Goal: Check status: Check status

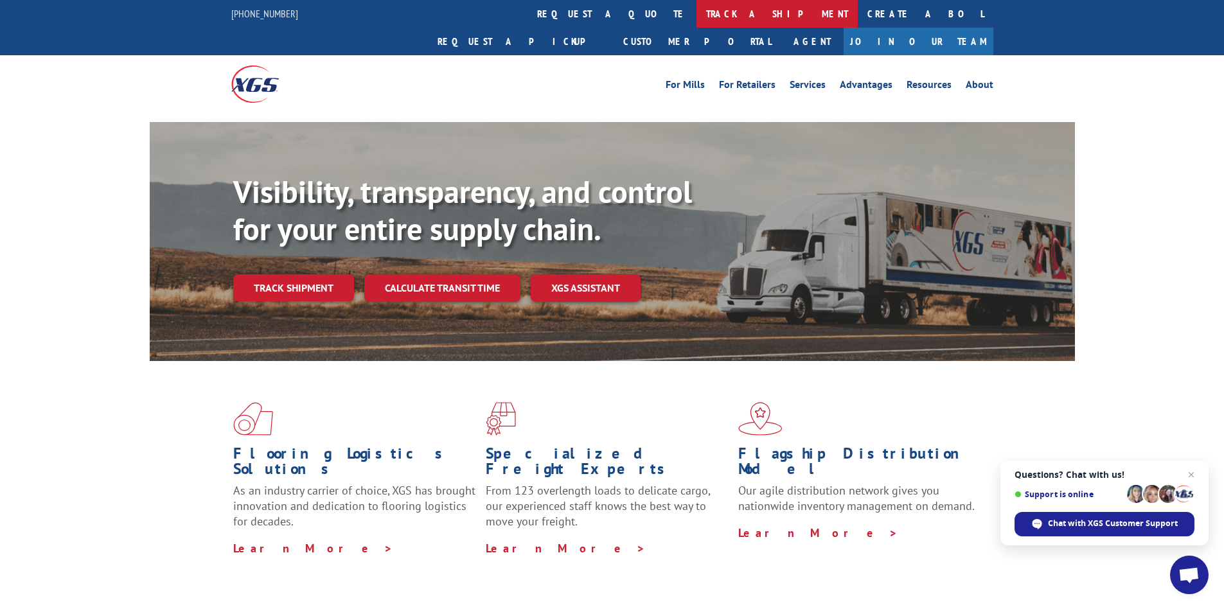
click at [697, 18] on link "track a shipment" at bounding box center [777, 14] width 161 height 28
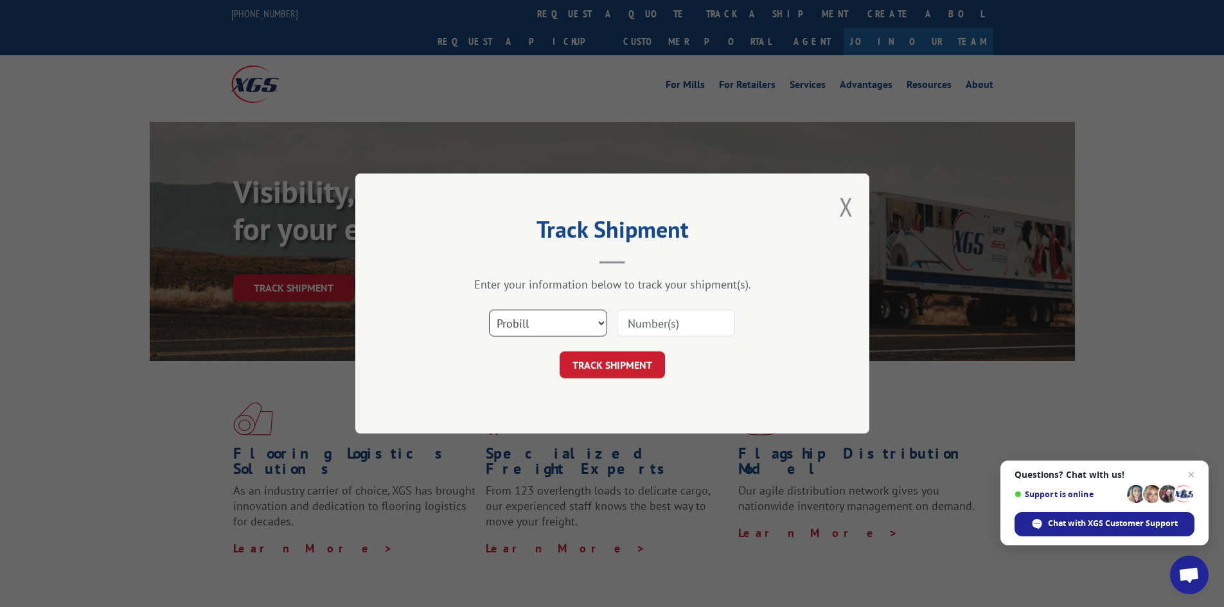
click at [567, 323] on select "Select category... Probill BOL PO" at bounding box center [548, 323] width 118 height 27
click at [668, 320] on input at bounding box center [676, 323] width 118 height 27
paste input "15340399"
type input "15340399"
click at [633, 361] on button "TRACK SHIPMENT" at bounding box center [612, 365] width 105 height 27
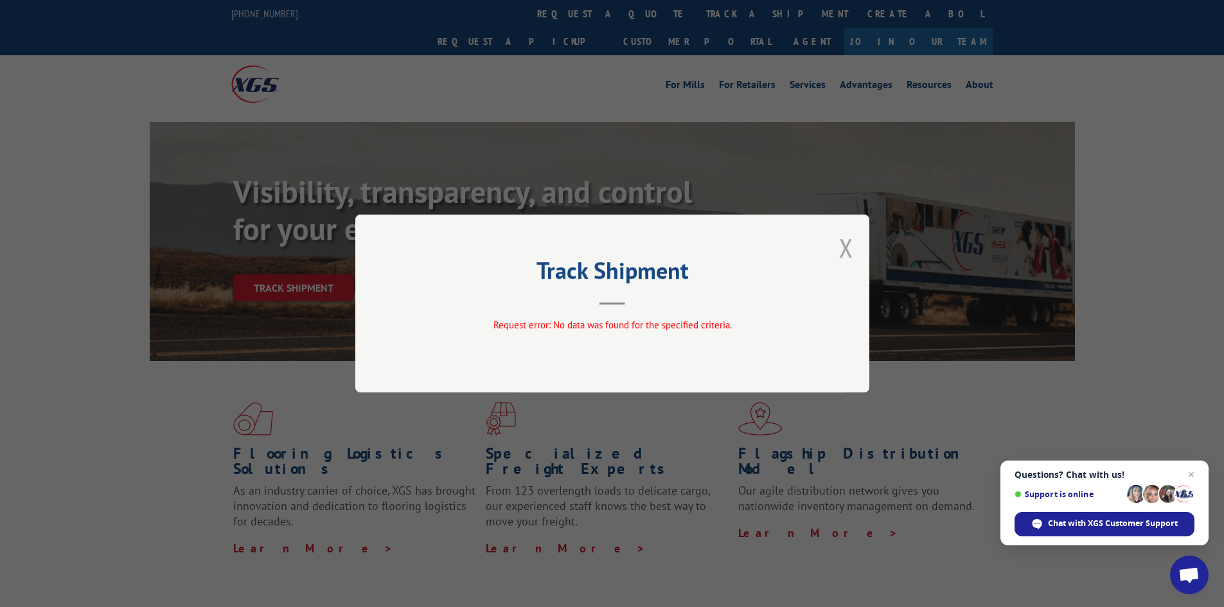
click at [843, 253] on button "Close modal" at bounding box center [846, 248] width 14 height 34
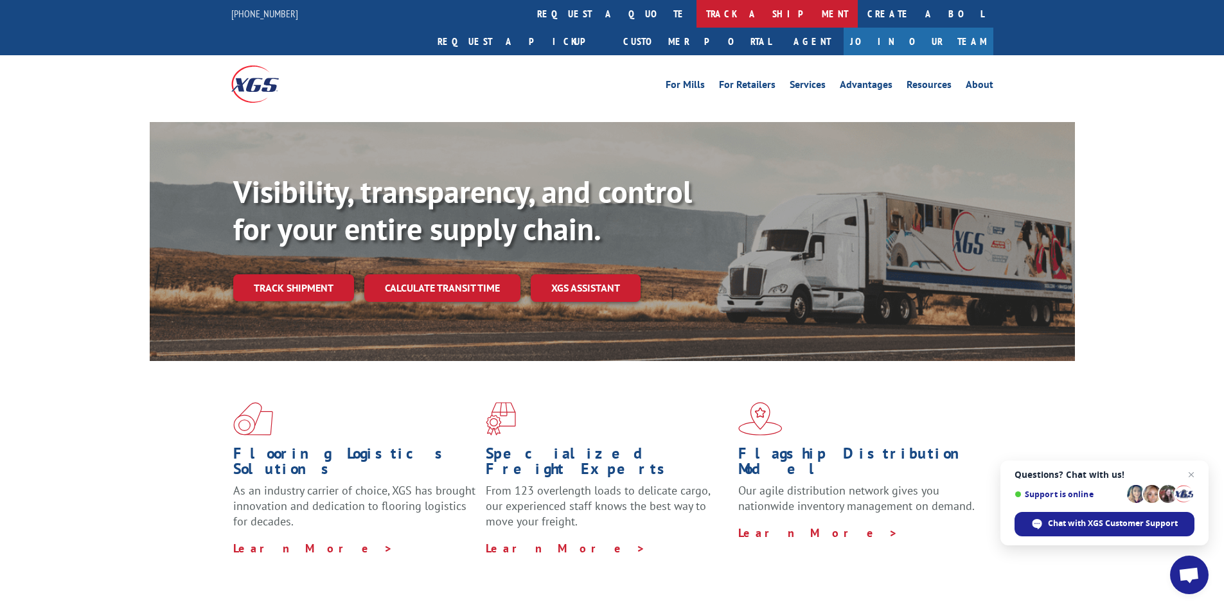
click at [697, 18] on link "track a shipment" at bounding box center [777, 14] width 161 height 28
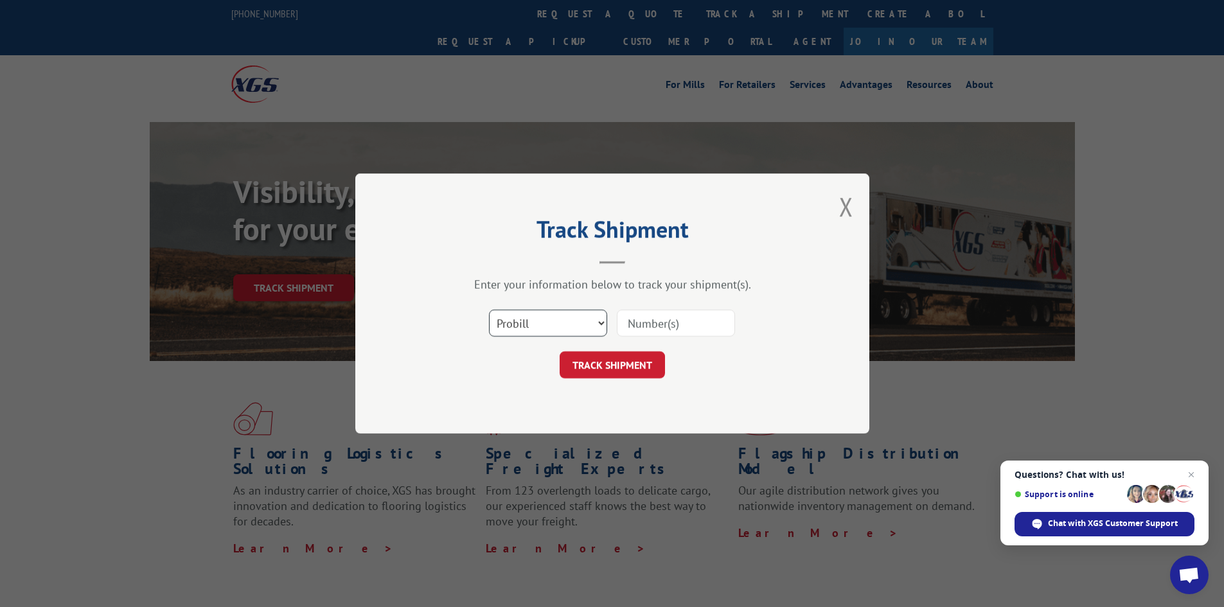
click at [568, 326] on select "Select category... Probill BOL PO" at bounding box center [548, 323] width 118 height 27
select select "po"
click at [489, 310] on select "Select category... Probill BOL PO" at bounding box center [548, 323] width 118 height 27
paste input "55512963"
type input "55512963"
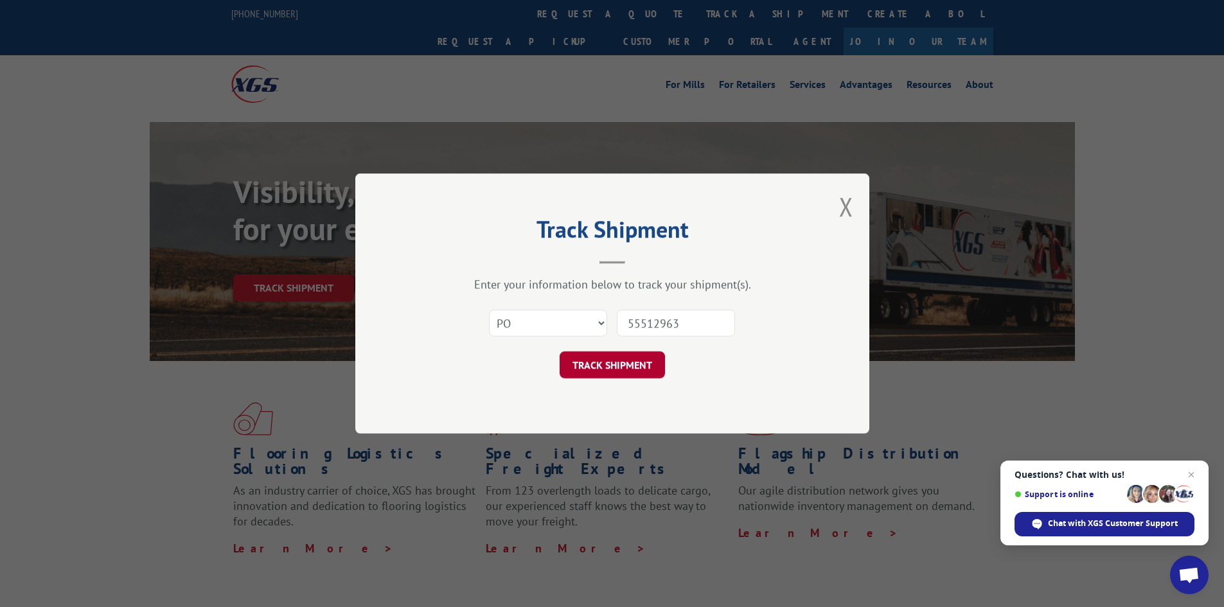
click at [608, 364] on button "TRACK SHIPMENT" at bounding box center [612, 365] width 105 height 27
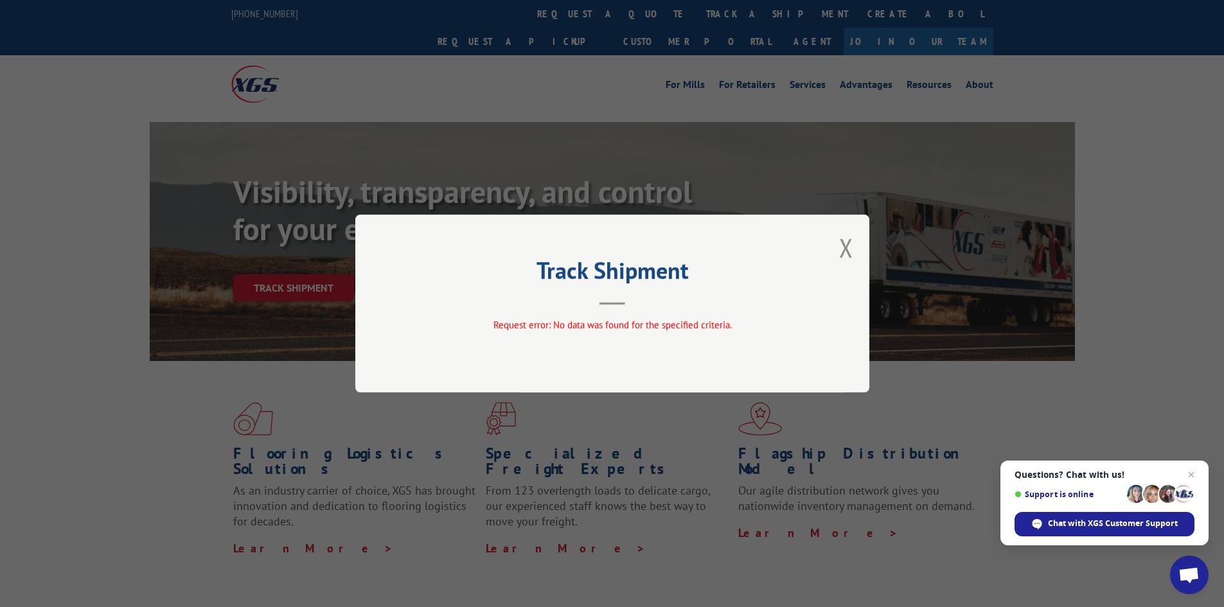
click at [841, 250] on button "Close modal" at bounding box center [846, 248] width 14 height 34
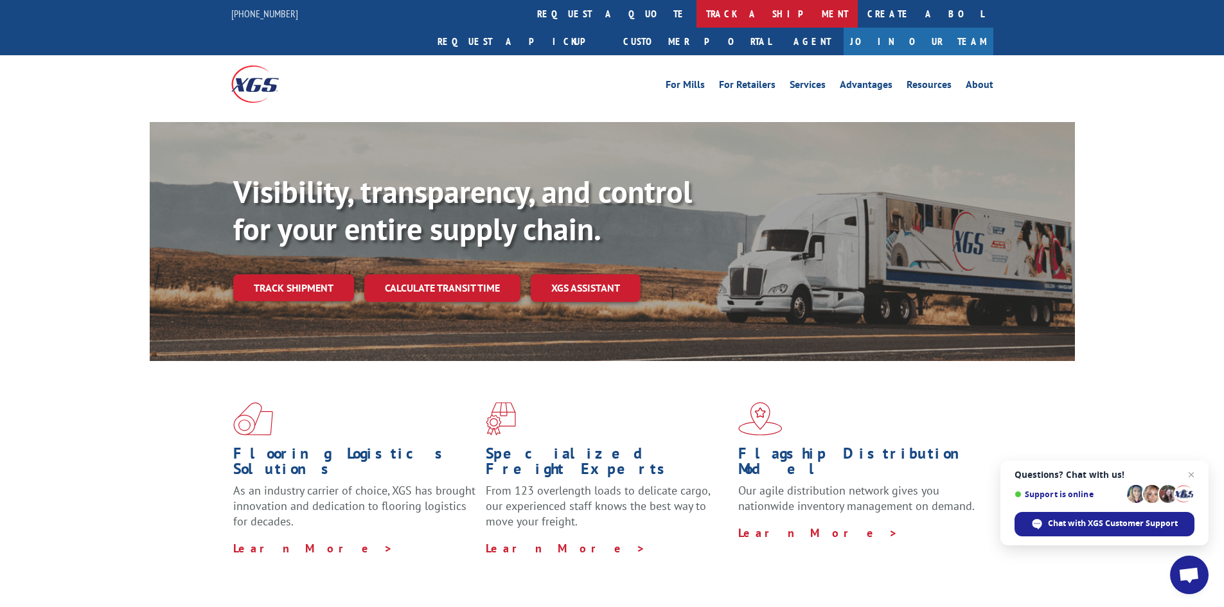
click at [697, 23] on link "track a shipment" at bounding box center [777, 14] width 161 height 28
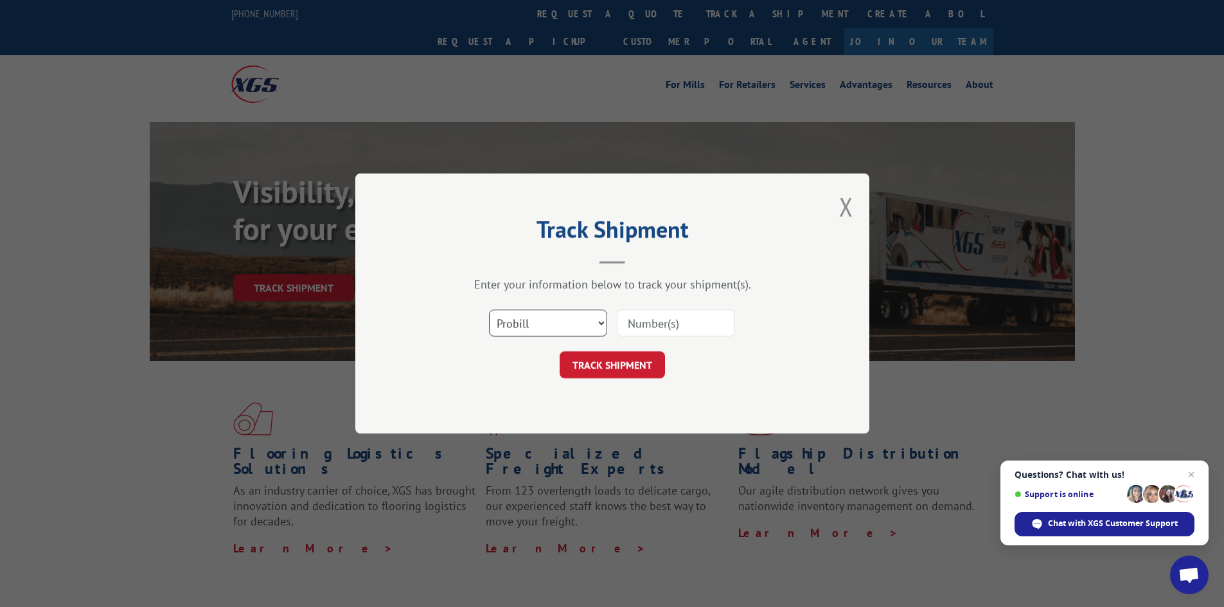
click at [582, 330] on select "Select category... Probill BOL PO" at bounding box center [548, 323] width 118 height 27
select select "po"
click at [489, 310] on select "Select category... Probill BOL PO" at bounding box center [548, 323] width 118 height 27
paste input "55512963"
click at [600, 373] on button "TRACK SHIPMENT" at bounding box center [612, 365] width 105 height 27
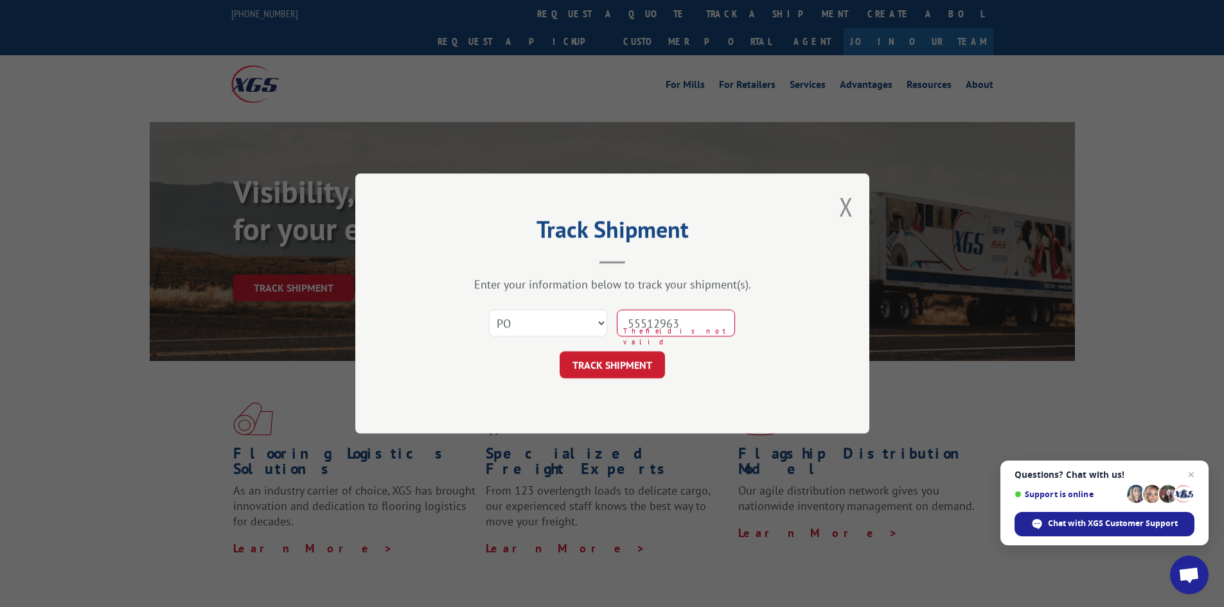
click at [713, 316] on input "55512963" at bounding box center [676, 323] width 118 height 27
click at [696, 325] on input "55512963" at bounding box center [676, 323] width 118 height 27
type input "5"
paste input "55512963"
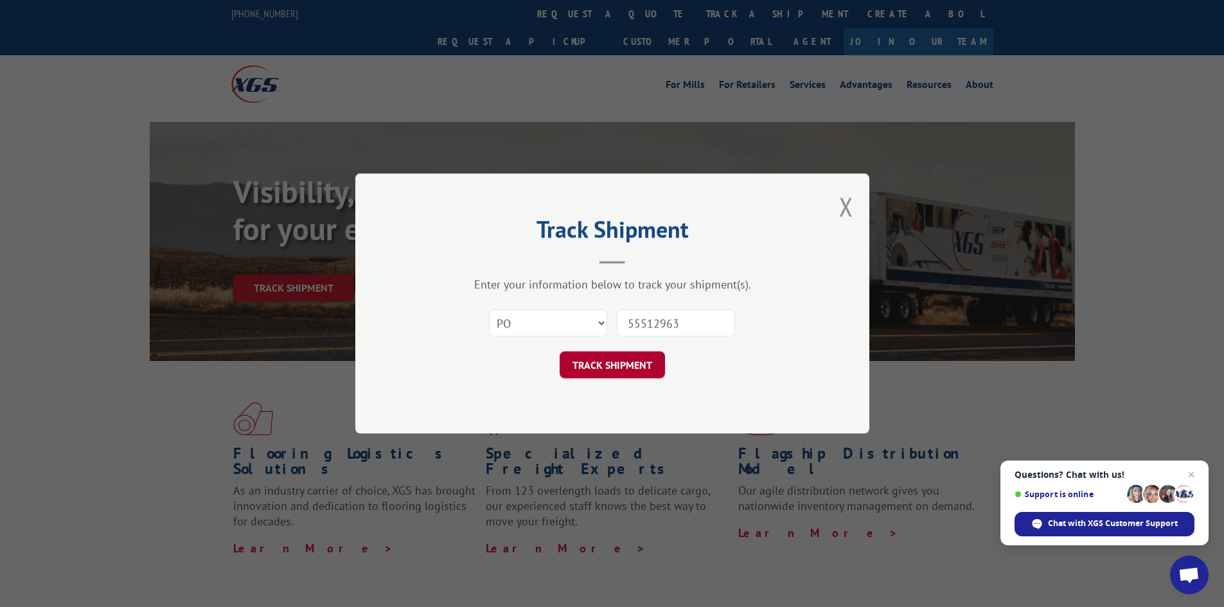
type input "55512963"
click at [608, 362] on button "TRACK SHIPMENT" at bounding box center [612, 365] width 105 height 27
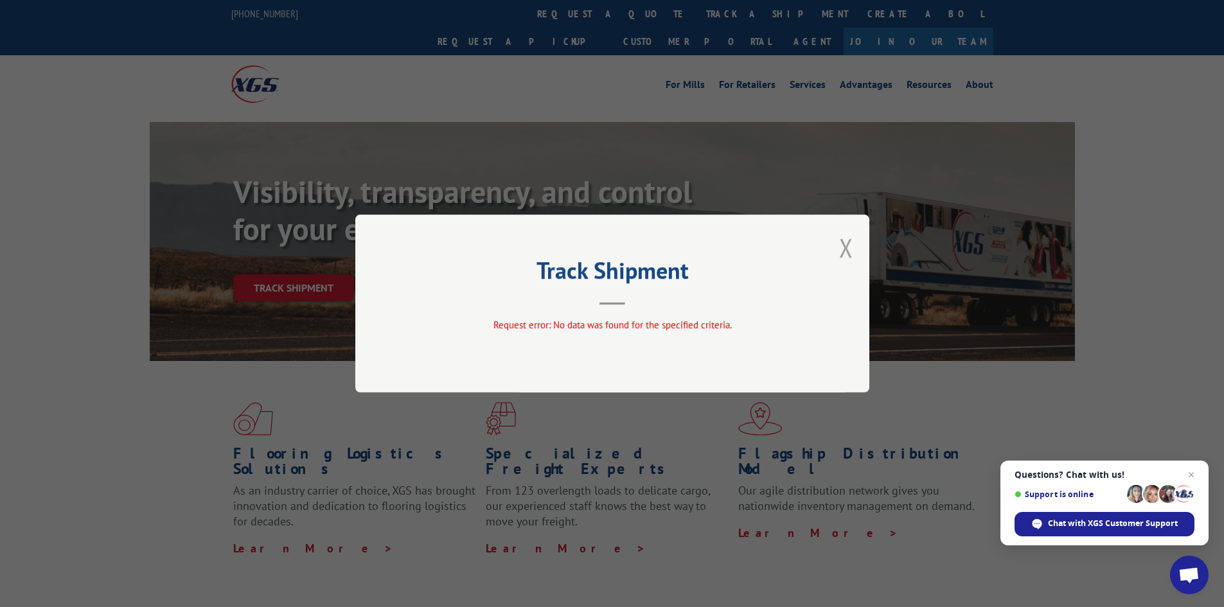
click at [845, 245] on button "Close modal" at bounding box center [846, 248] width 14 height 34
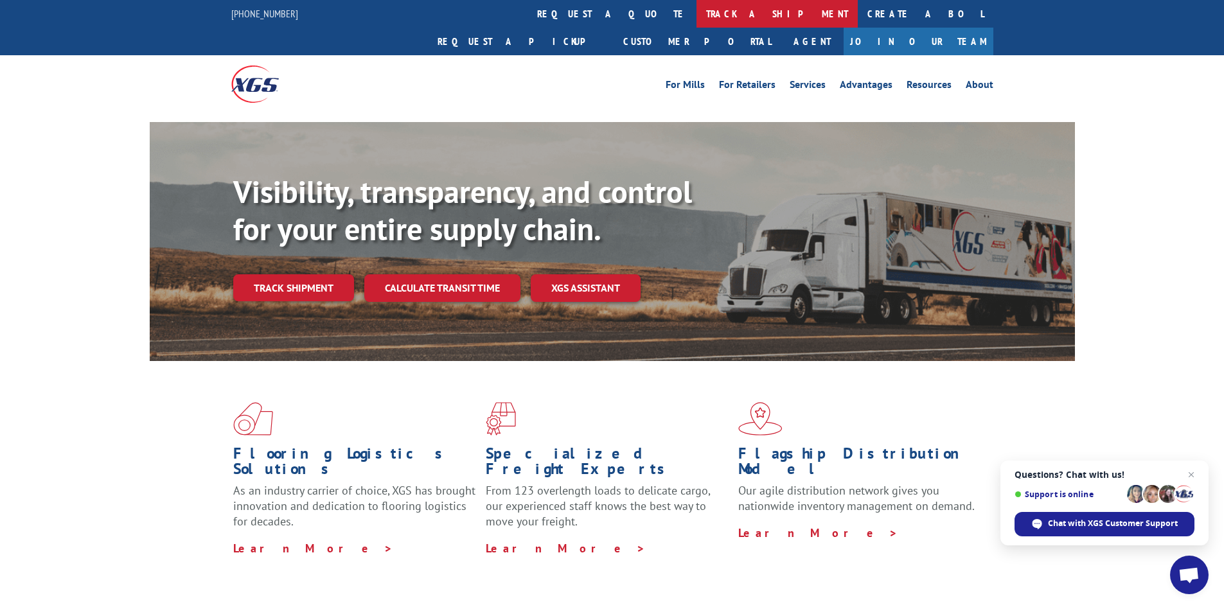
click at [697, 8] on link "track a shipment" at bounding box center [777, 14] width 161 height 28
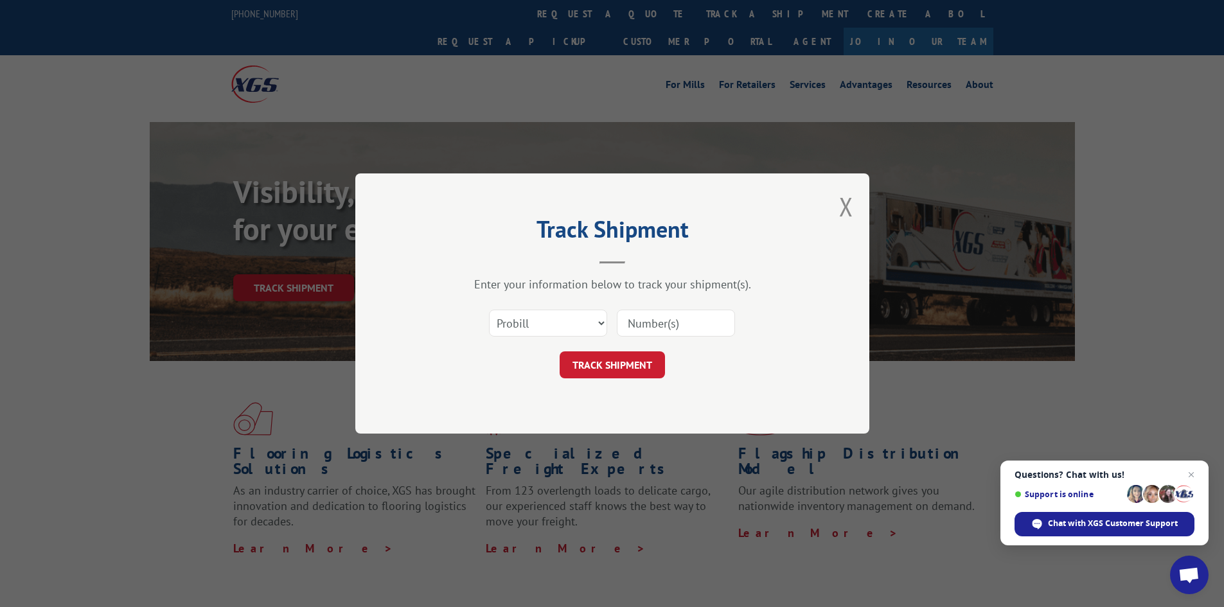
click at [655, 325] on input at bounding box center [676, 323] width 118 height 27
type input "15340399"
click at [620, 366] on button "TRACK SHIPMENT" at bounding box center [612, 365] width 105 height 27
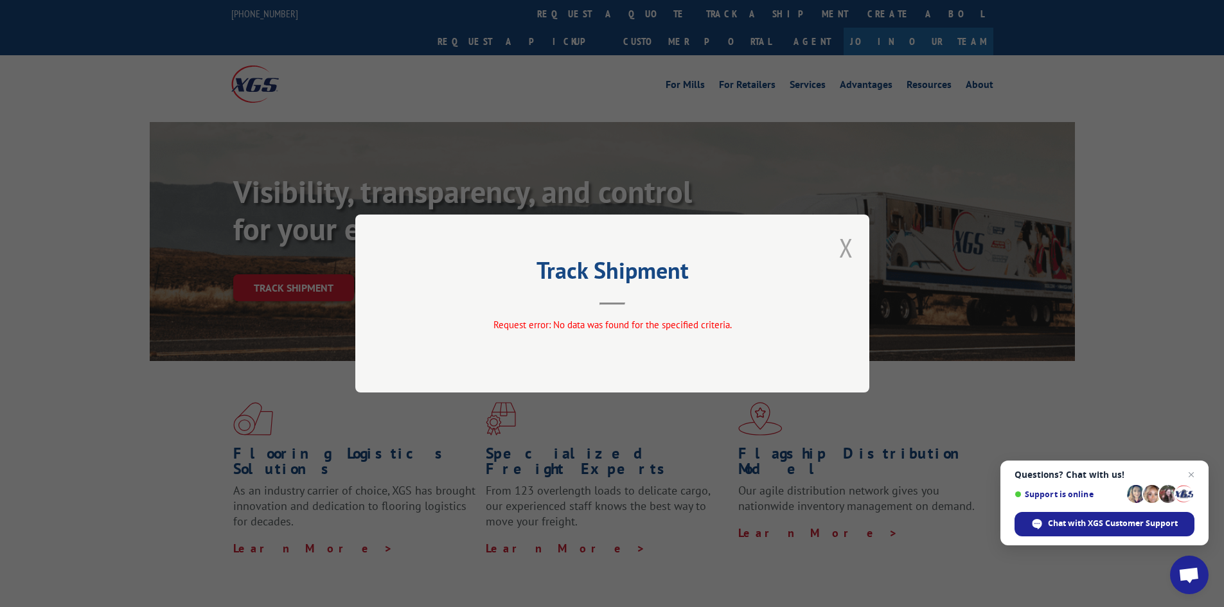
click at [847, 242] on button "Close modal" at bounding box center [846, 248] width 14 height 34
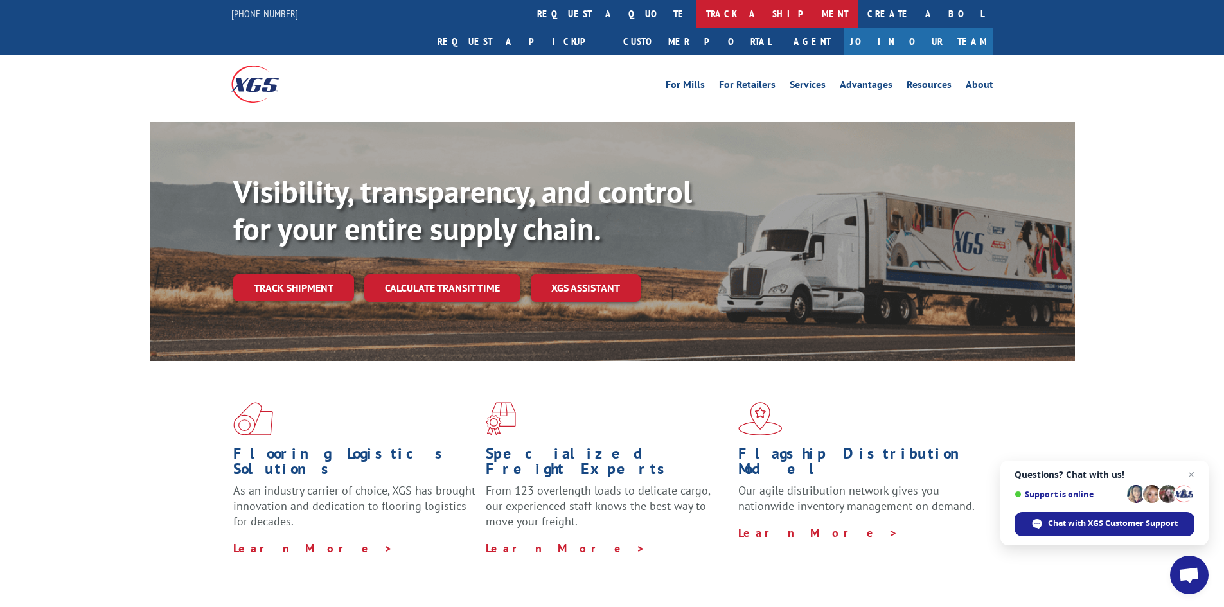
click at [697, 11] on link "track a shipment" at bounding box center [777, 14] width 161 height 28
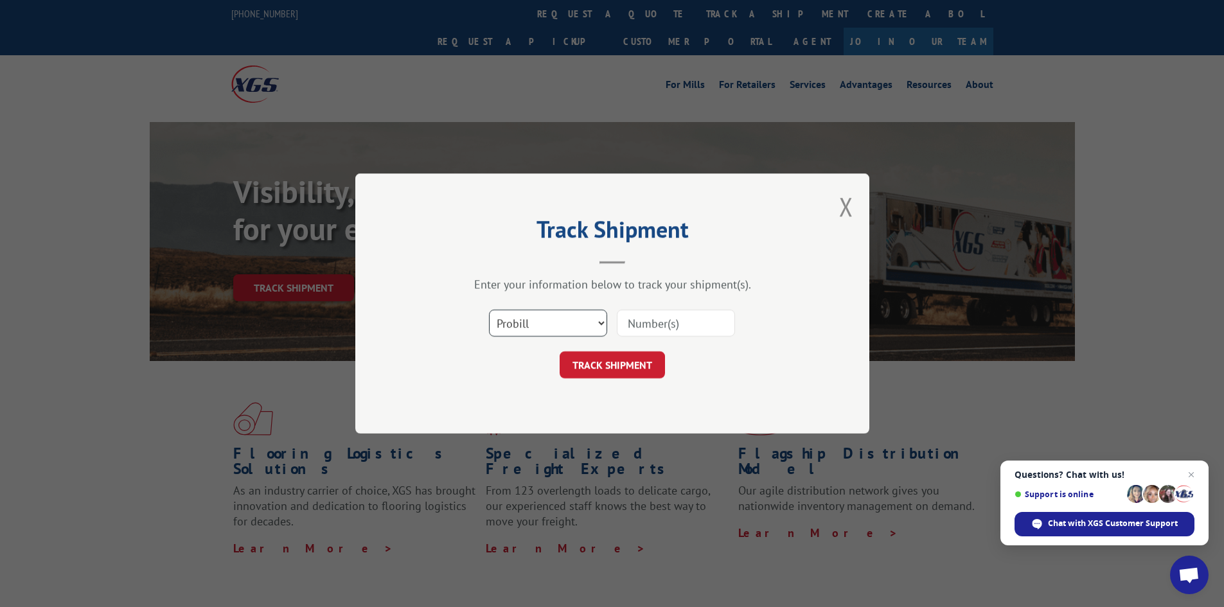
click at [566, 328] on select "Select category... Probill BOL PO" at bounding box center [548, 323] width 118 height 27
select select "bol"
click at [489, 310] on select "Select category... Probill BOL PO" at bounding box center [548, 323] width 118 height 27
click at [652, 325] on input at bounding box center [676, 323] width 118 height 27
type input "15340399"
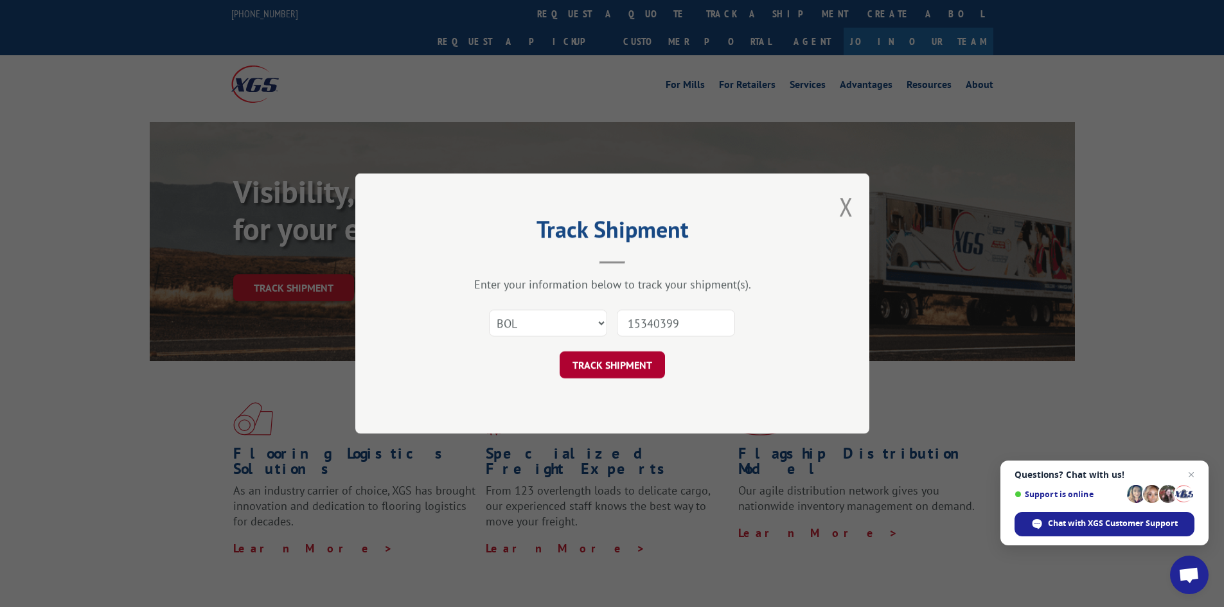
click at [625, 362] on button "TRACK SHIPMENT" at bounding box center [612, 365] width 105 height 27
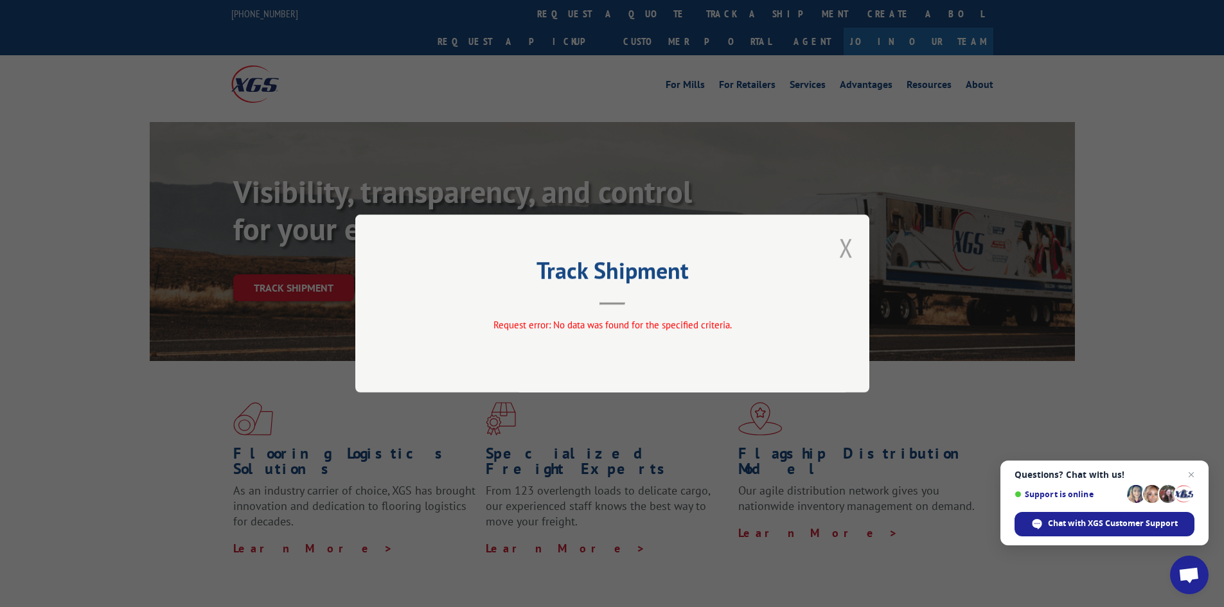
click at [850, 250] on button "Close modal" at bounding box center [846, 248] width 14 height 34
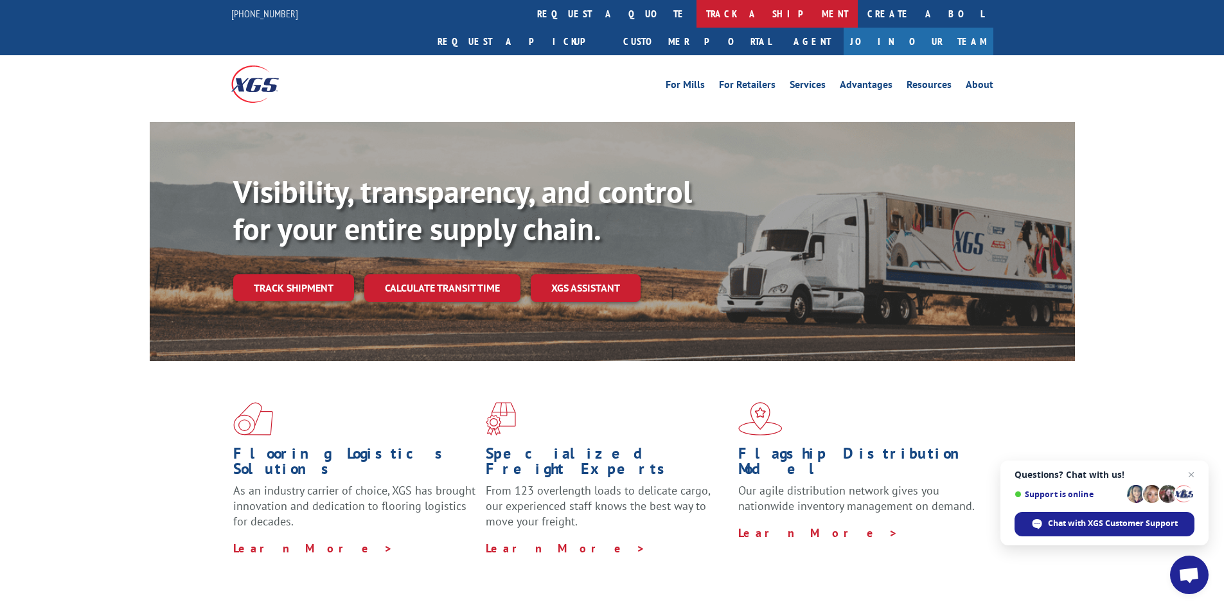
click at [697, 10] on link "track a shipment" at bounding box center [777, 14] width 161 height 28
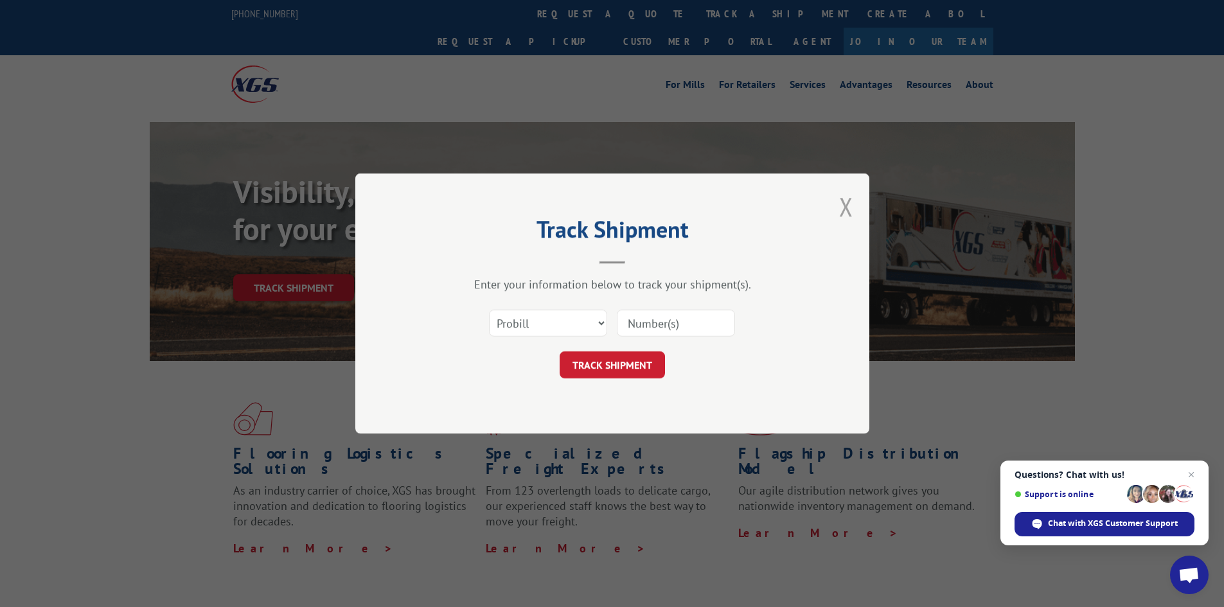
click at [850, 197] on button "Close modal" at bounding box center [846, 207] width 14 height 34
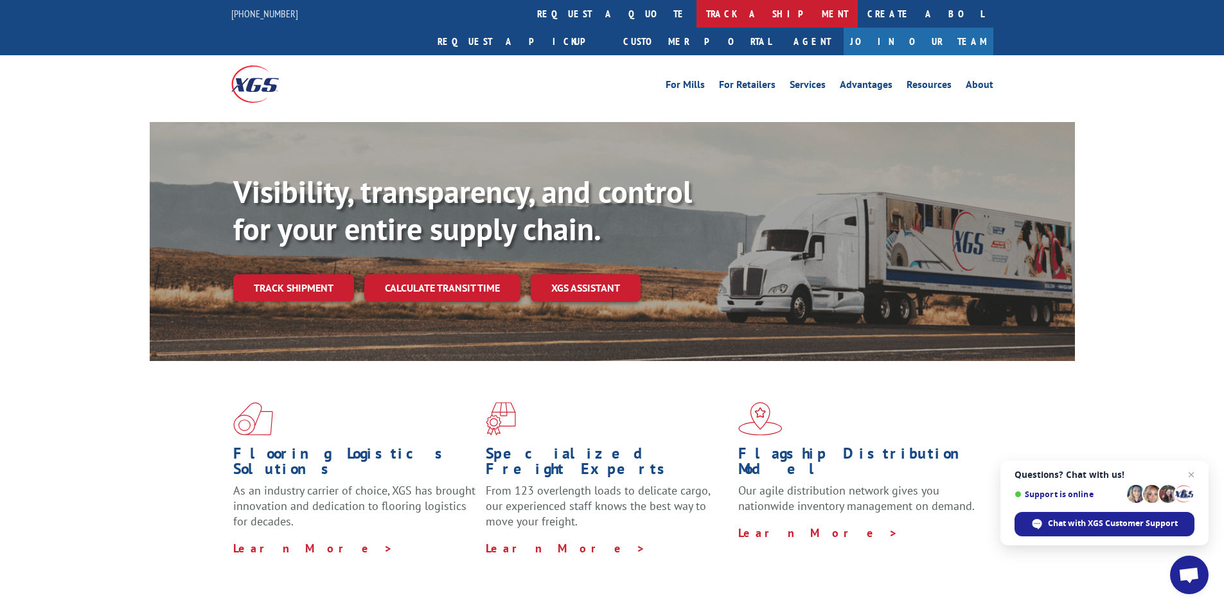
click at [697, 15] on link "track a shipment" at bounding box center [777, 14] width 161 height 28
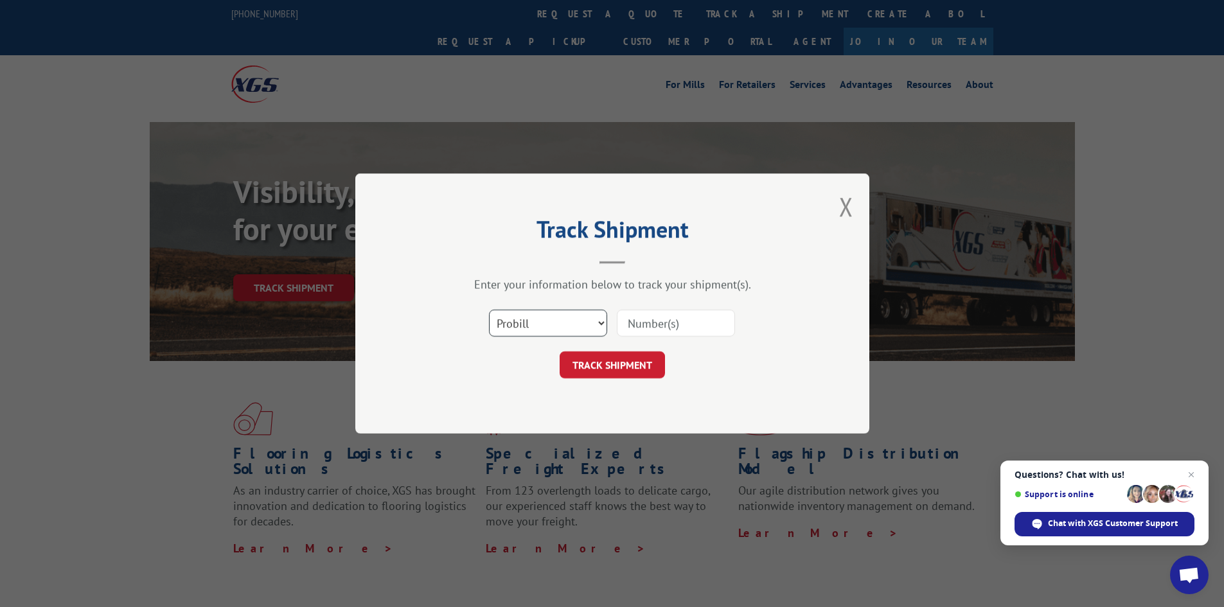
click at [575, 317] on select "Select category... Probill BOL PO" at bounding box center [548, 323] width 118 height 27
select select "po"
click at [489, 310] on select "Select category... Probill BOL PO" at bounding box center [548, 323] width 118 height 27
click at [643, 323] on input at bounding box center [676, 323] width 118 height 27
type input "15340399"
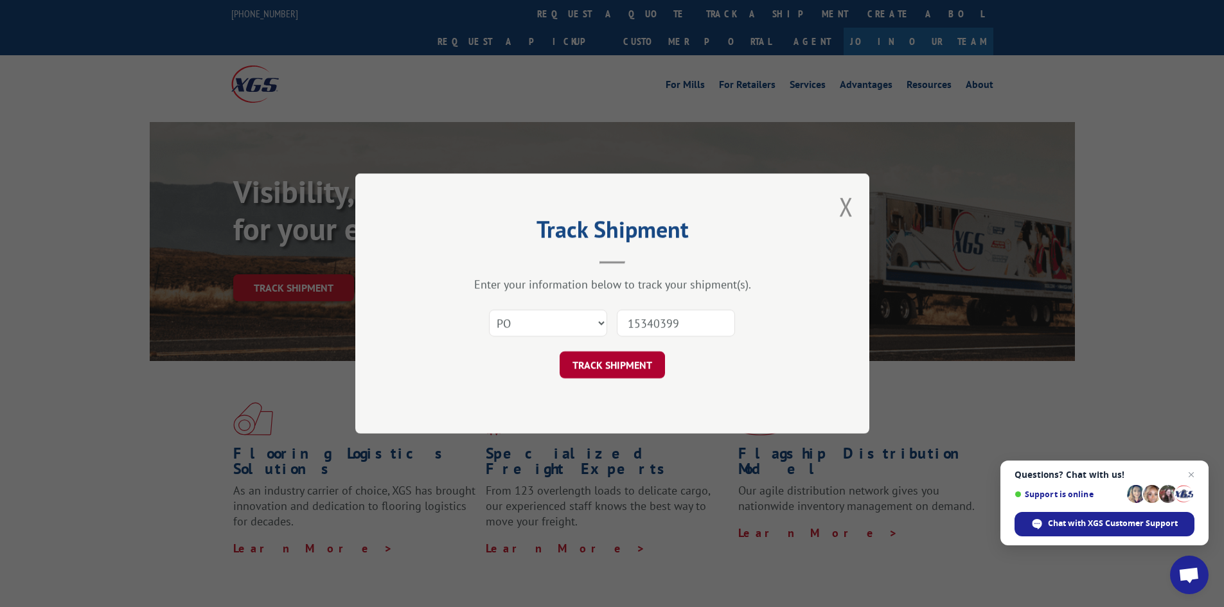
click at [618, 361] on button "TRACK SHIPMENT" at bounding box center [612, 365] width 105 height 27
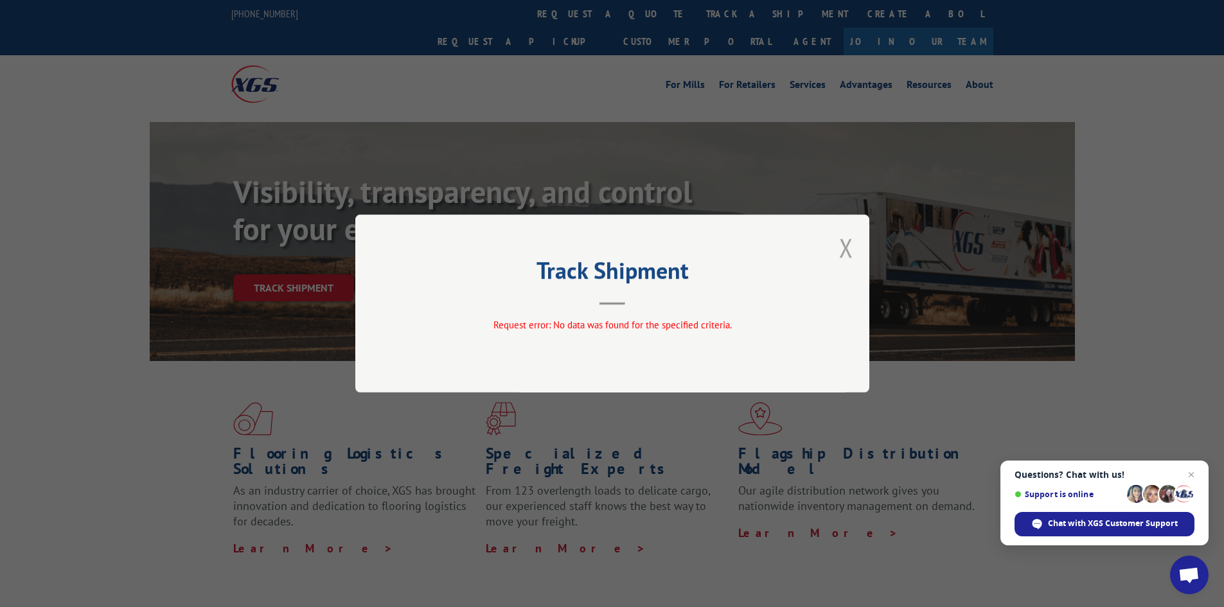
click at [842, 250] on button "Close modal" at bounding box center [846, 248] width 14 height 34
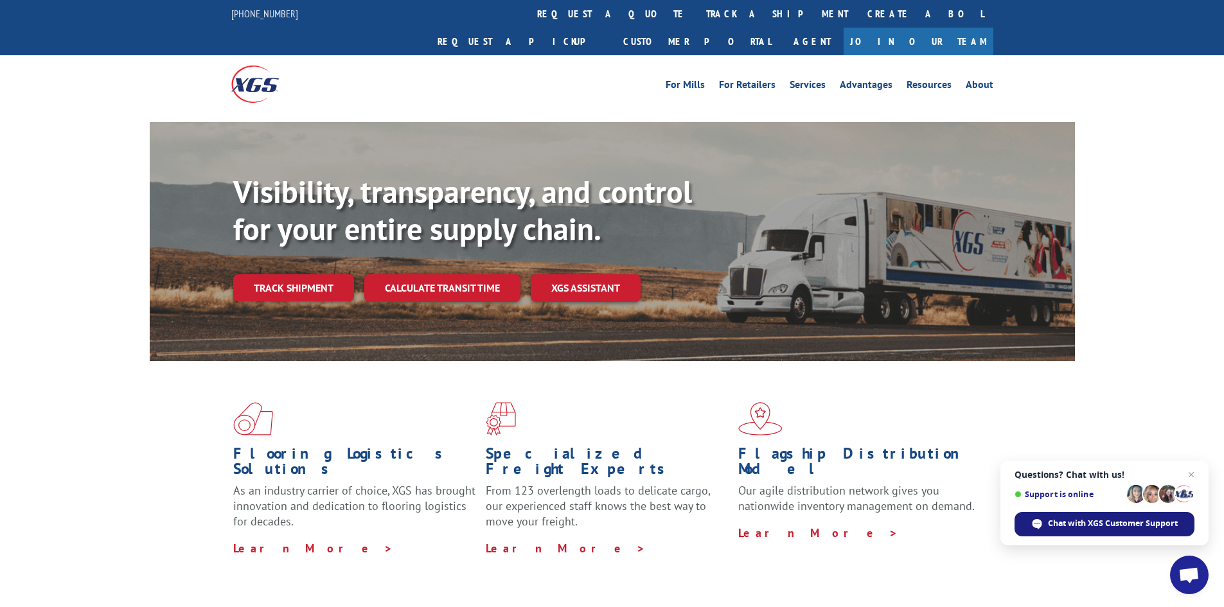
click at [1099, 523] on span "Chat with XGS Customer Support" at bounding box center [1113, 524] width 130 height 12
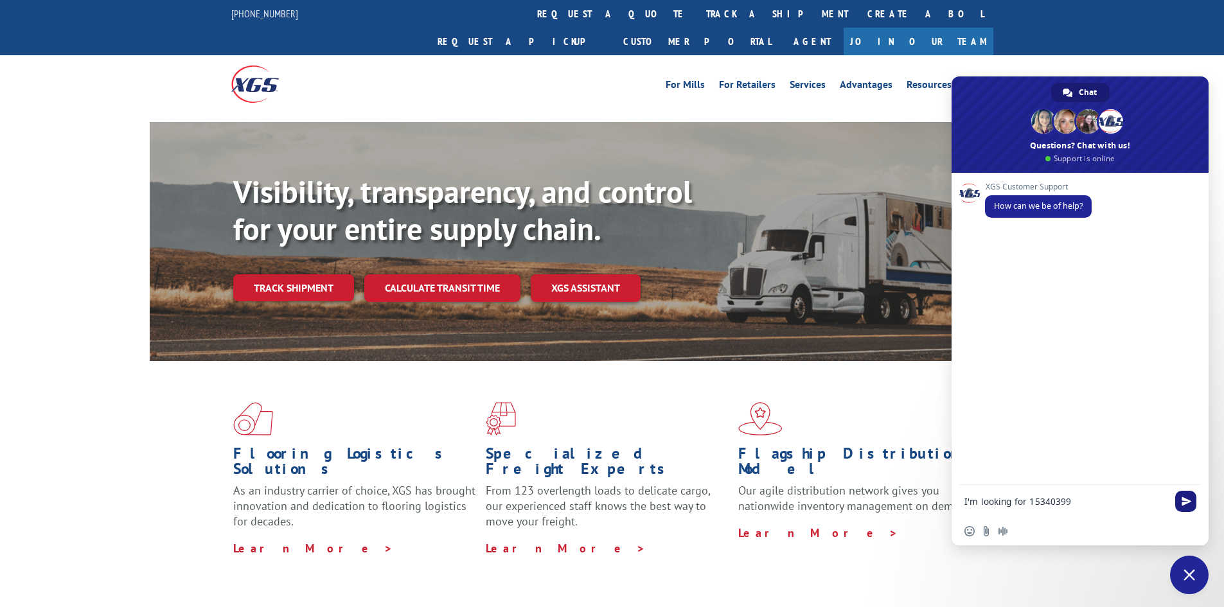
type textarea "I'm looking for 15340399"
click at [1178, 501] on span "Send" at bounding box center [1185, 501] width 21 height 21
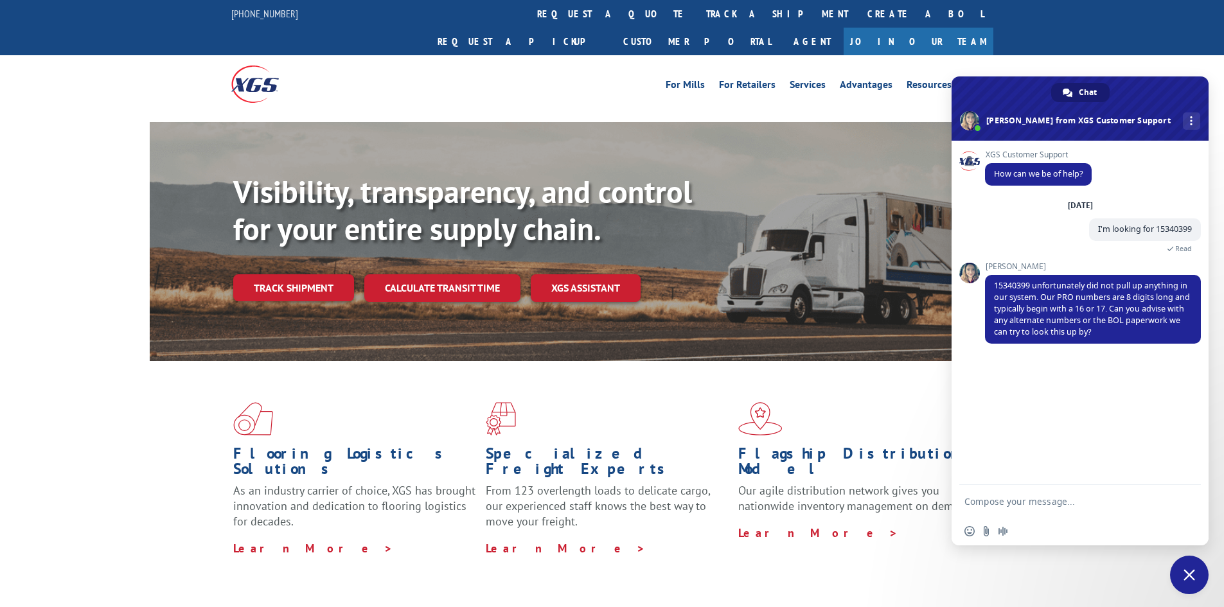
drag, startPoint x: 1033, startPoint y: 500, endPoint x: 1045, endPoint y: 509, distance: 15.2
click at [1033, 499] on textarea "Compose your message..." at bounding box center [1066, 502] width 203 height 12
paste textarea "55512963"
type textarea "I have the PO55512963"
click at [1185, 504] on span "Send" at bounding box center [1187, 502] width 10 height 10
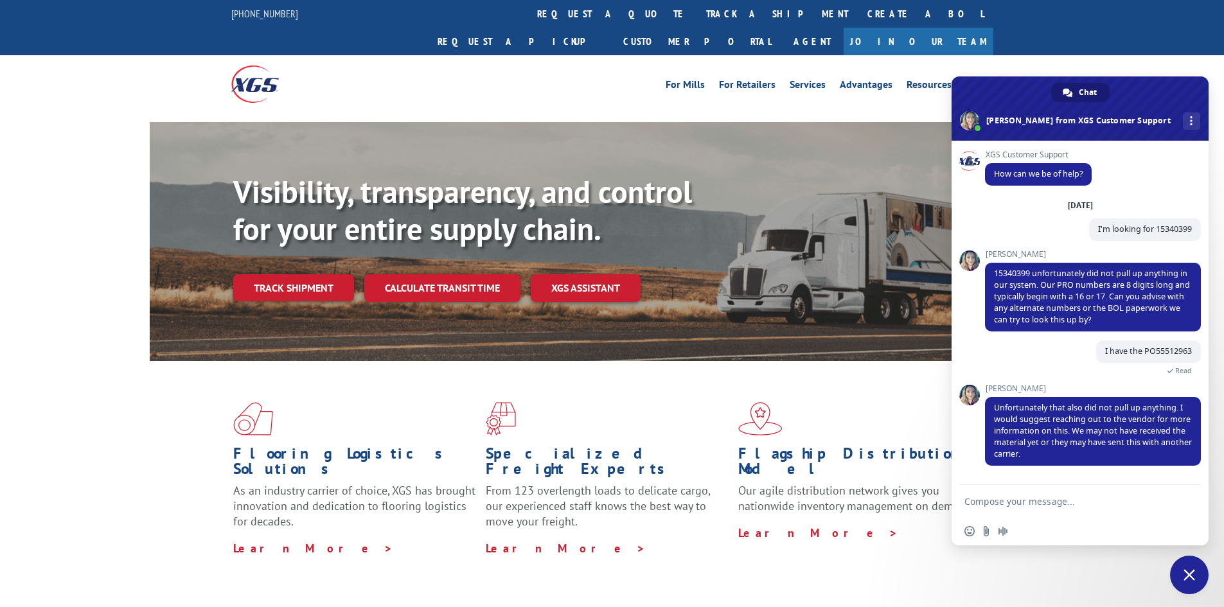
click at [1028, 501] on textarea "Compose your message..." at bounding box center [1066, 502] width 203 height 12
type textarea "Ok thank you"
click at [1182, 499] on span "Send" at bounding box center [1187, 502] width 10 height 10
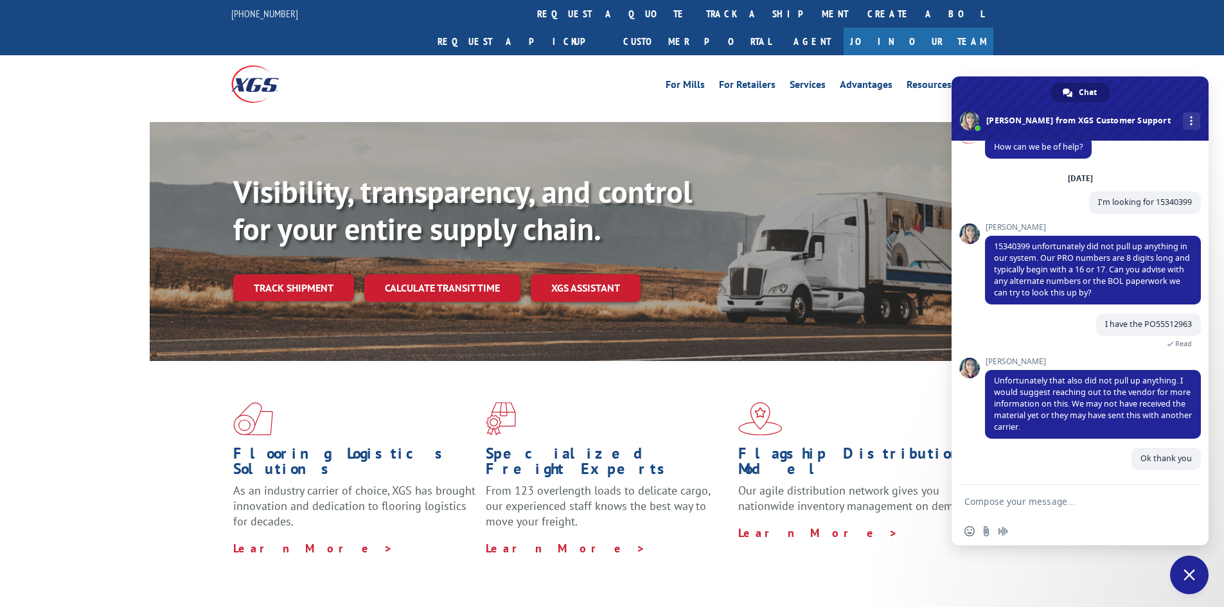
scroll to position [27, 0]
click at [1192, 584] on span "Close chat" at bounding box center [1189, 575] width 39 height 39
